Goal: Find specific page/section: Find specific page/section

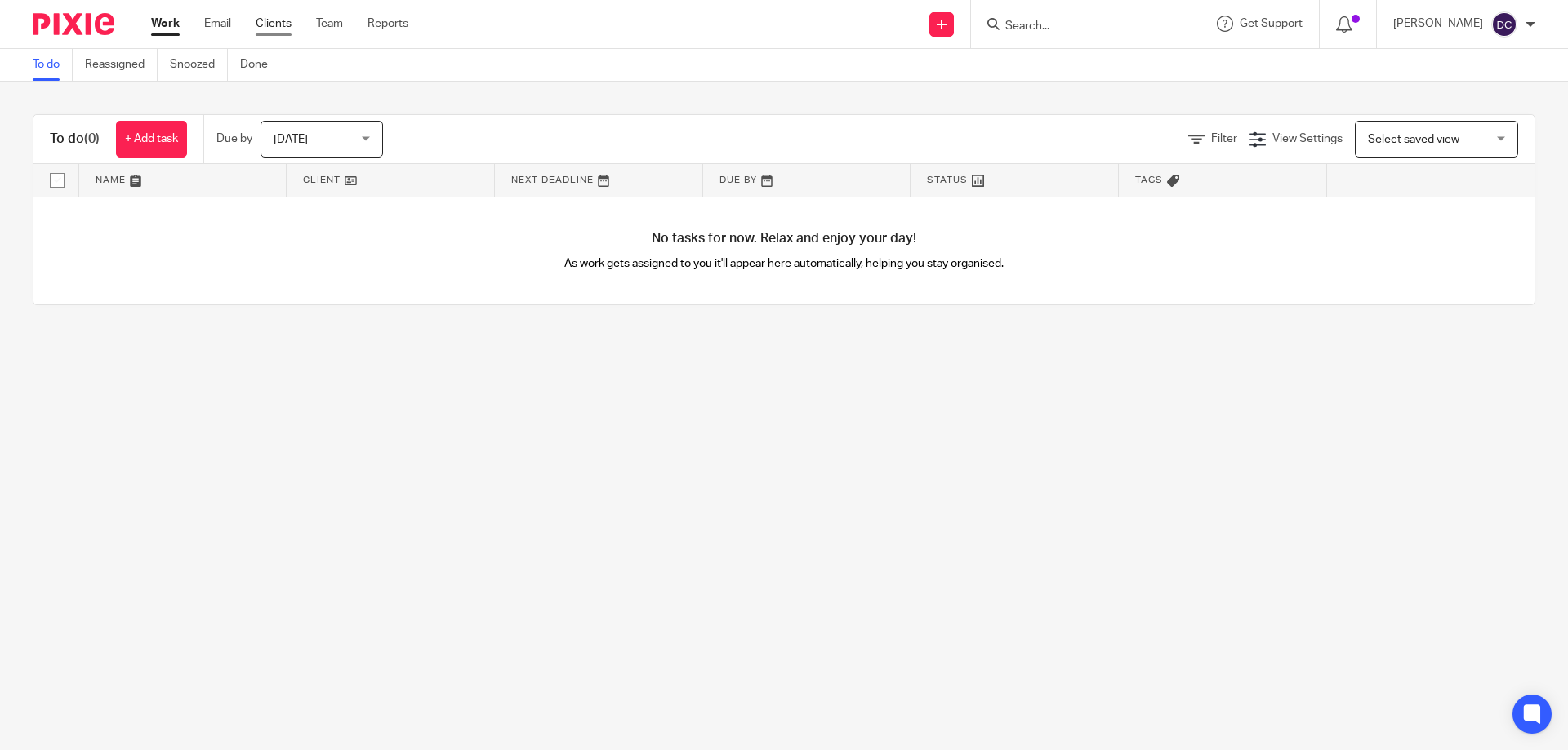
click at [273, 30] on link "Clients" at bounding box center [273, 23] width 35 height 16
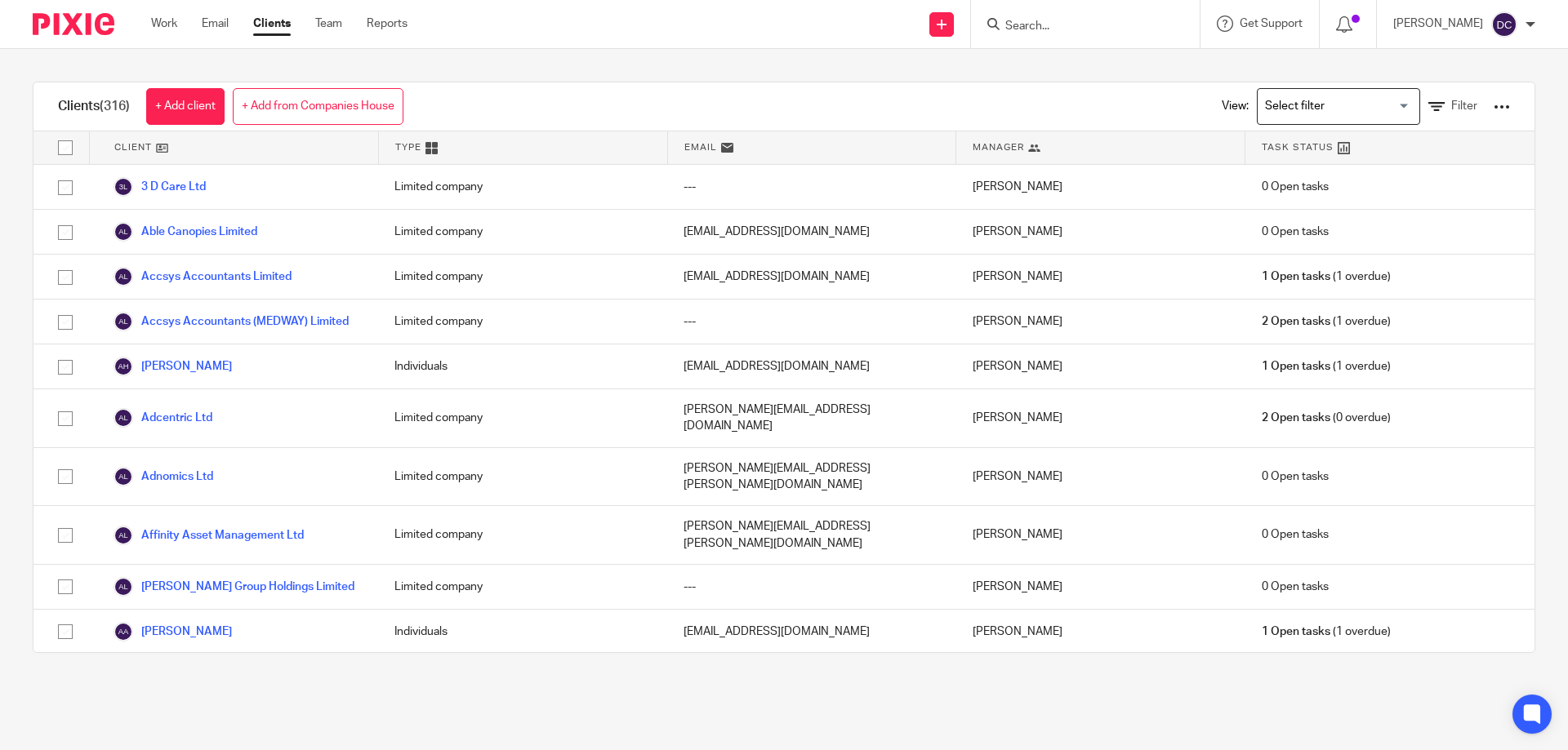
click at [1022, 26] on input "Search" at bounding box center [1076, 26] width 147 height 14
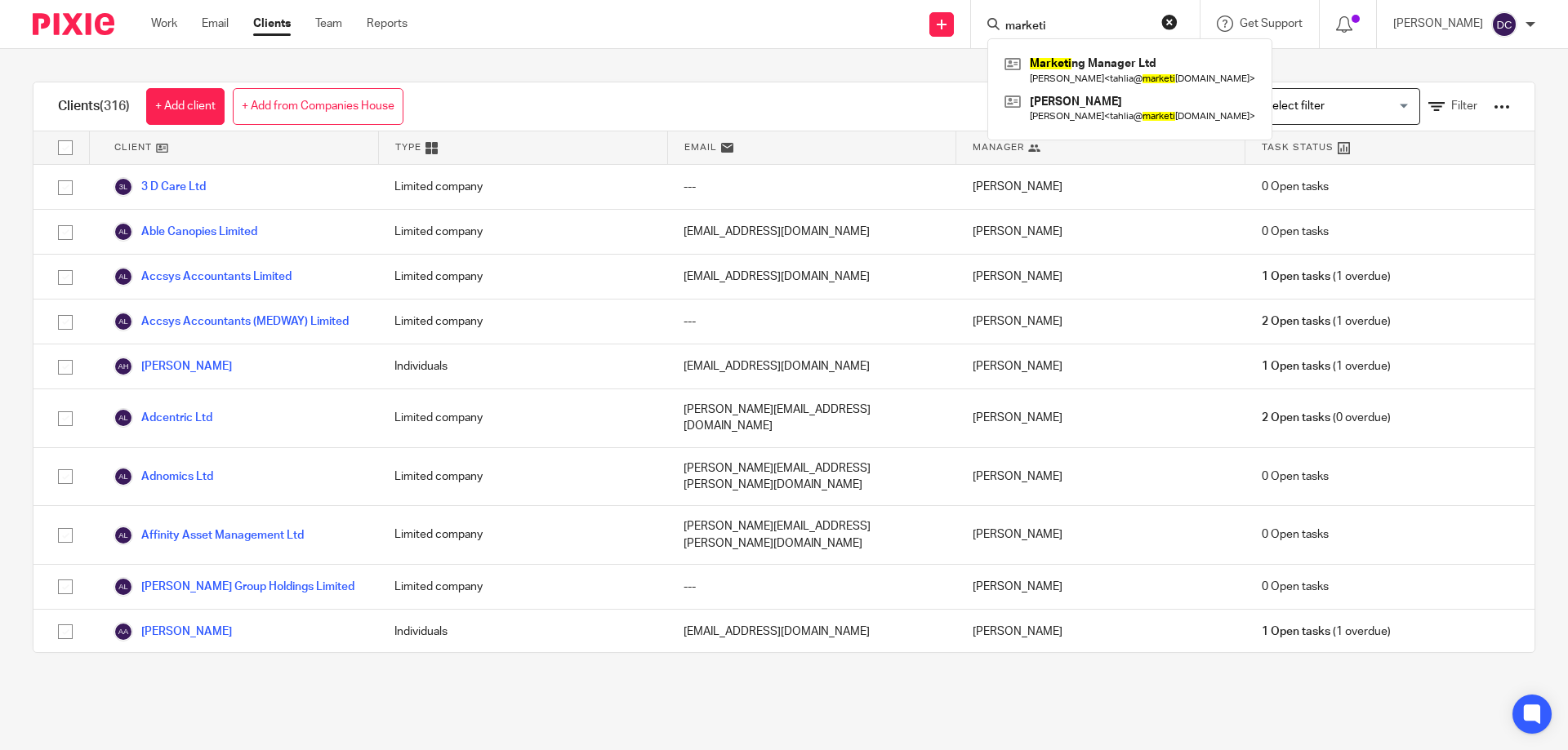
type input "marketi"
click at [803, 27] on div "Send new email Create task Add client Request signature marketi Marketi ng Mana…" at bounding box center [1000, 24] width 1136 height 48
